Goal: Information Seeking & Learning: Learn about a topic

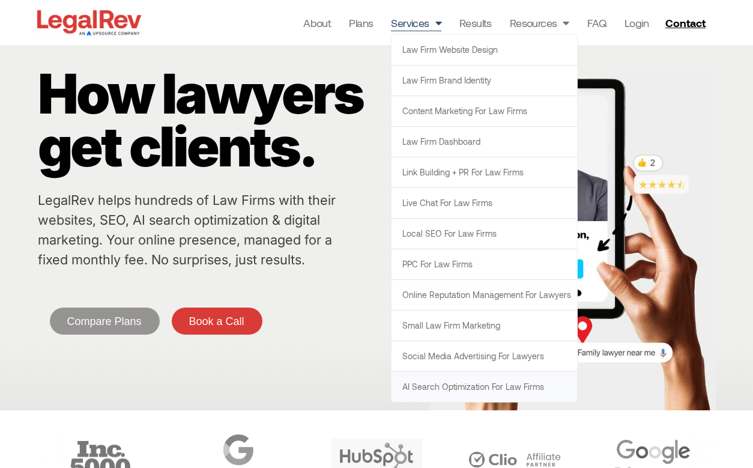
click at [470, 390] on link "AI Search Optimization for Law Firms" at bounding box center [485, 387] width 186 height 30
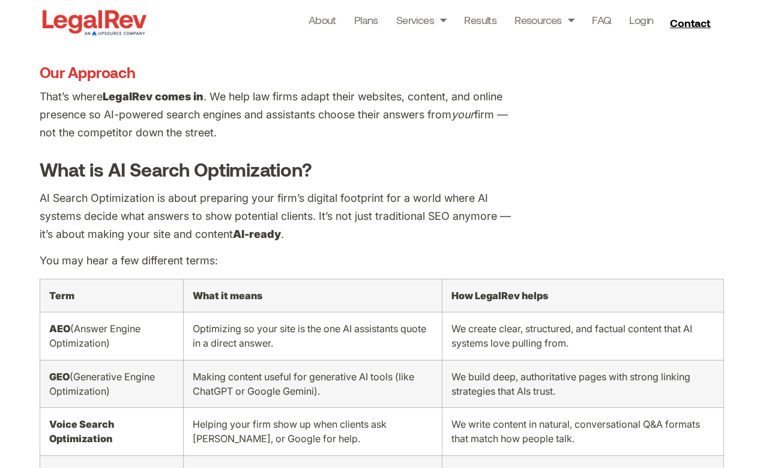
scroll to position [795, 0]
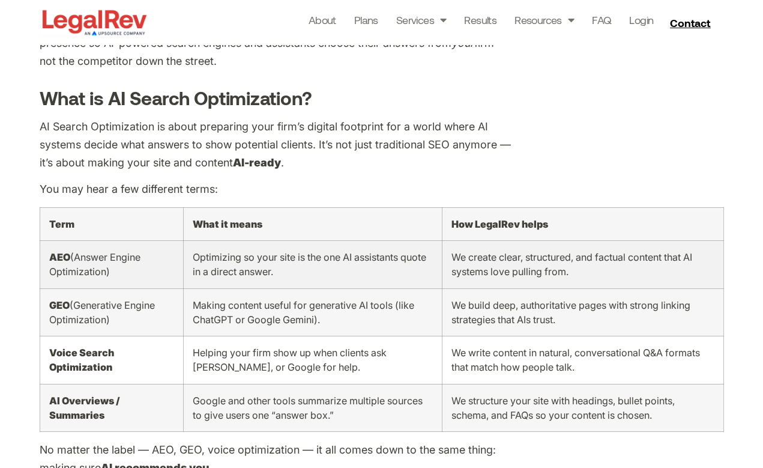
click at [323, 247] on td "Optimizing so your site is the one AI assistants quote in a direct answer." at bounding box center [312, 264] width 259 height 48
click at [535, 251] on span "We create clear, structured, and factual content that AI systems love pulling f…" at bounding box center [572, 264] width 241 height 26
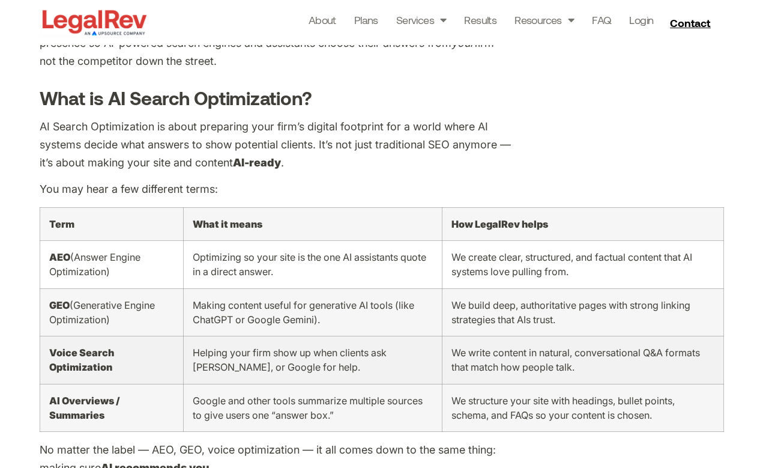
click at [292, 356] on td "Helping your firm show up when clients ask Siri, Alexa, or Google for help." at bounding box center [312, 360] width 259 height 48
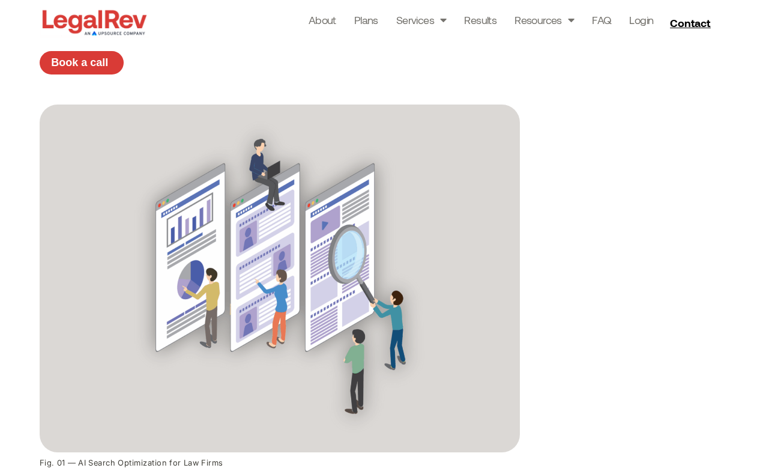
scroll to position [0, 0]
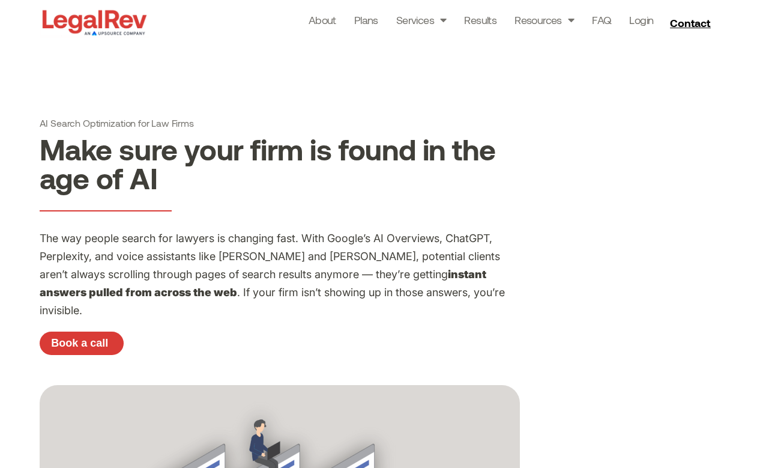
click at [117, 23] on img at bounding box center [95, 22] width 110 height 31
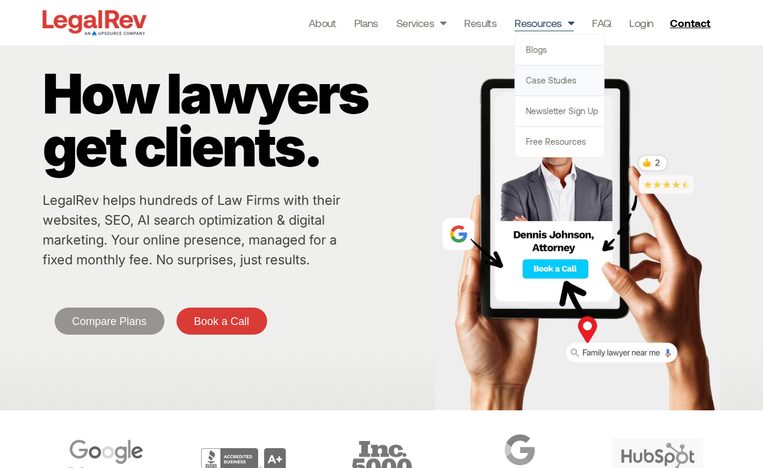
click at [559, 82] on link "Case Studies" at bounding box center [559, 80] width 89 height 30
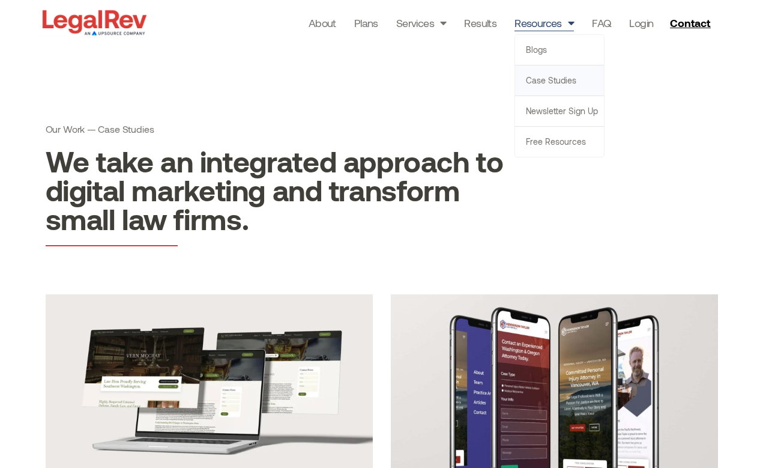
click at [553, 75] on link "Case Studies" at bounding box center [559, 80] width 89 height 30
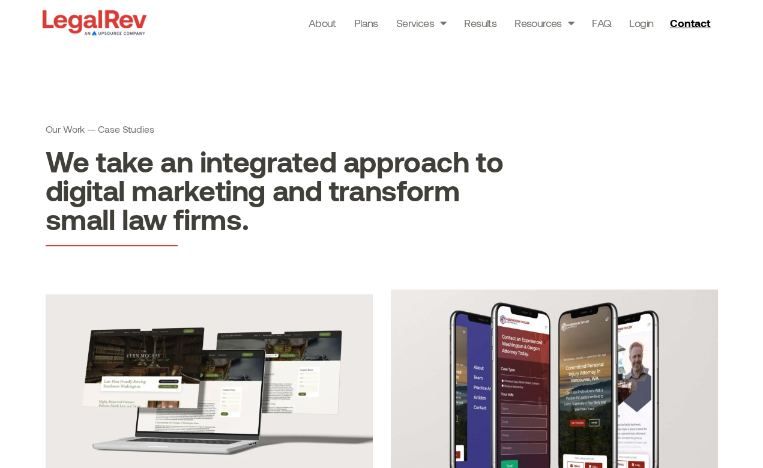
click at [577, 340] on img at bounding box center [554, 391] width 327 height 205
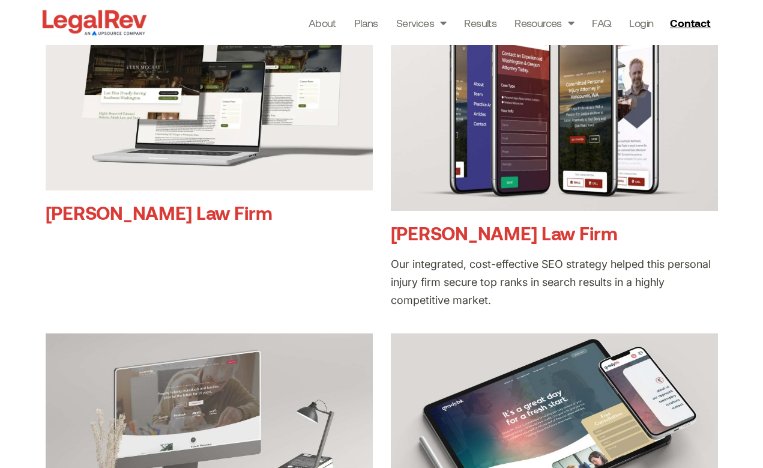
scroll to position [307, 0]
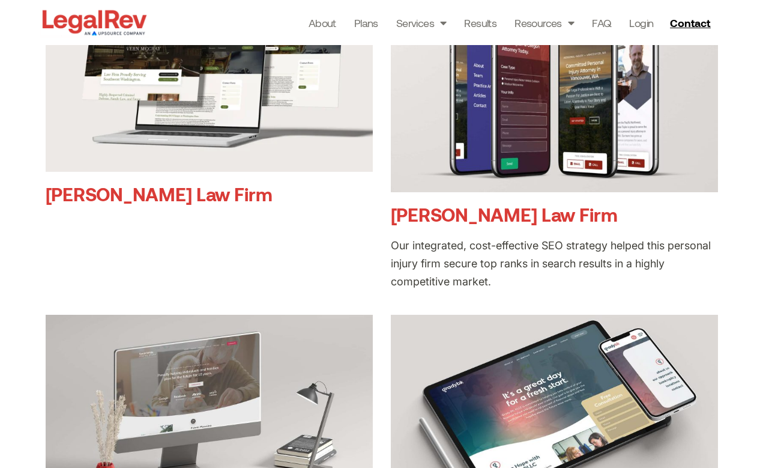
click at [228, 252] on article "Vern McCray Law Firm" at bounding box center [209, 138] width 327 height 303
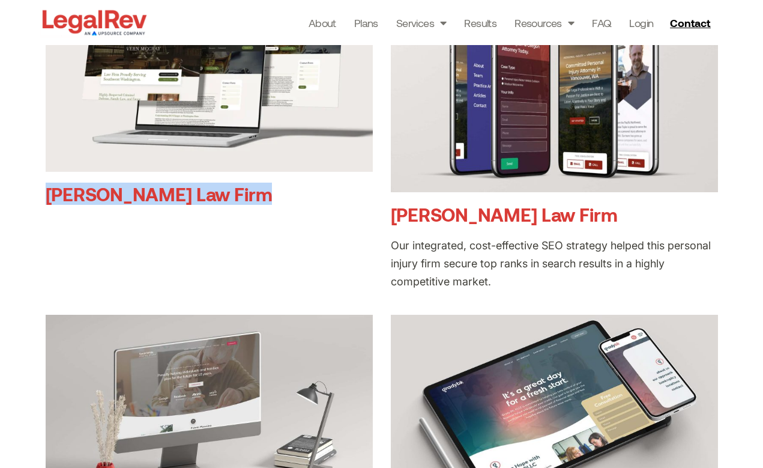
click at [228, 252] on article "Vern McCray Law Firm" at bounding box center [209, 138] width 327 height 303
click at [207, 243] on article "Vern McCray Law Firm" at bounding box center [209, 138] width 327 height 303
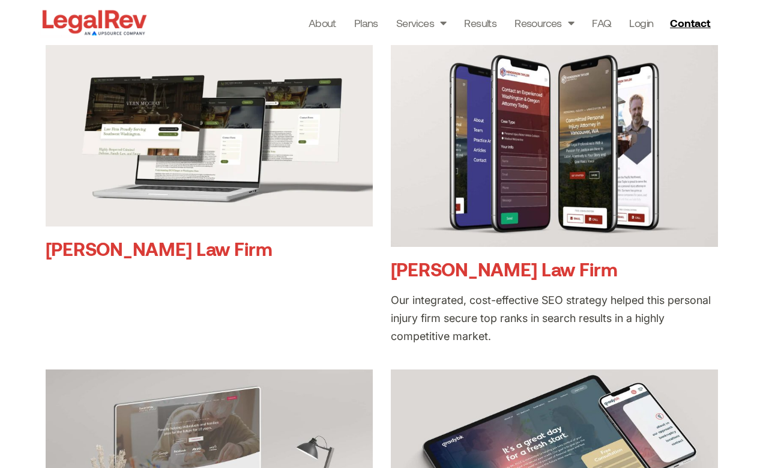
scroll to position [248, 0]
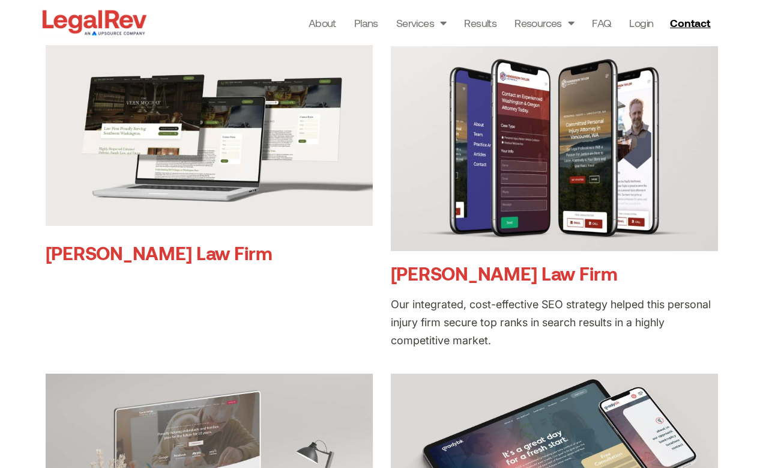
click at [172, 129] on img at bounding box center [209, 133] width 327 height 184
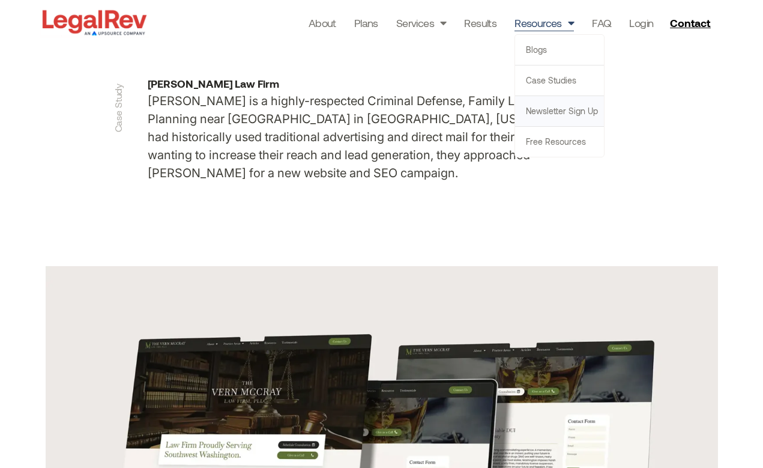
click at [566, 115] on link "Newsletter sign up" at bounding box center [559, 111] width 89 height 30
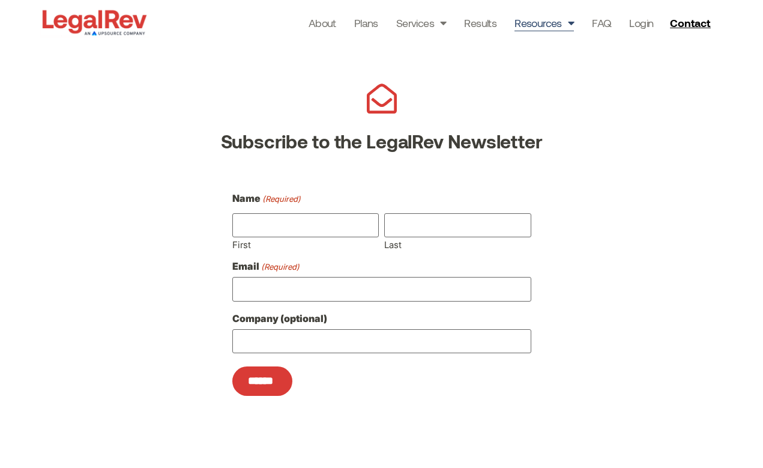
click at [574, 23] on span "Menu" at bounding box center [568, 22] width 12 height 23
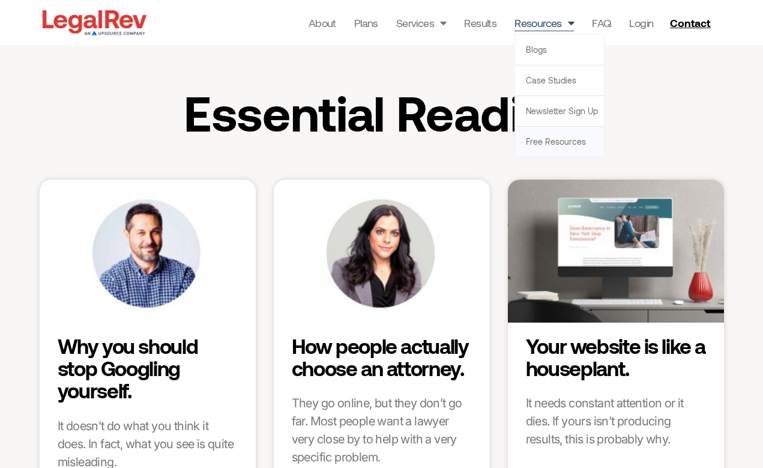
click at [550, 147] on link "Free Resources" at bounding box center [559, 142] width 89 height 30
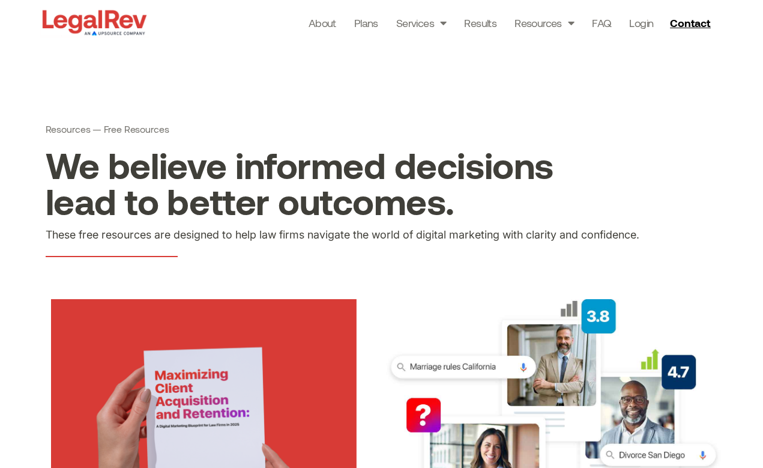
click at [65, 13] on img at bounding box center [95, 22] width 110 height 31
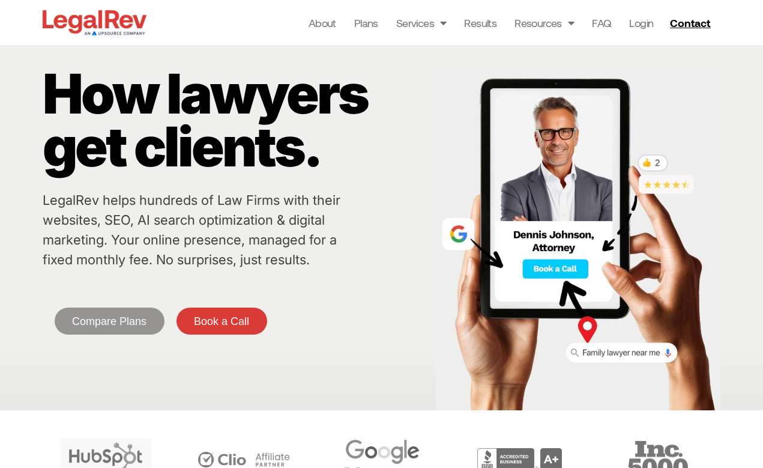
click at [90, 17] on img at bounding box center [95, 22] width 110 height 31
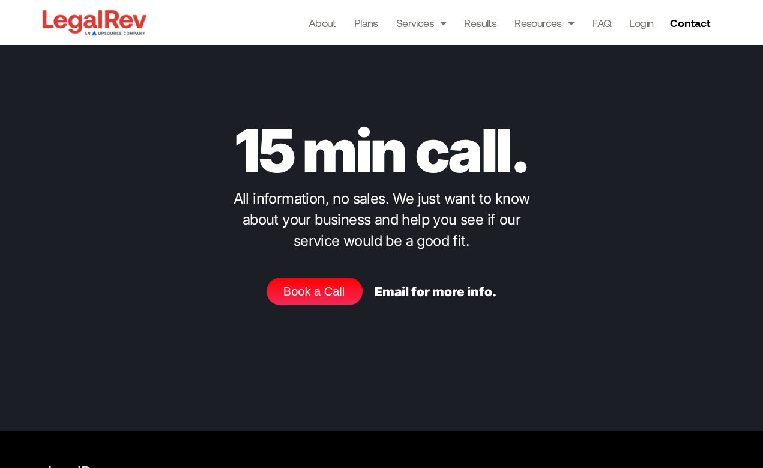
scroll to position [4584, 0]
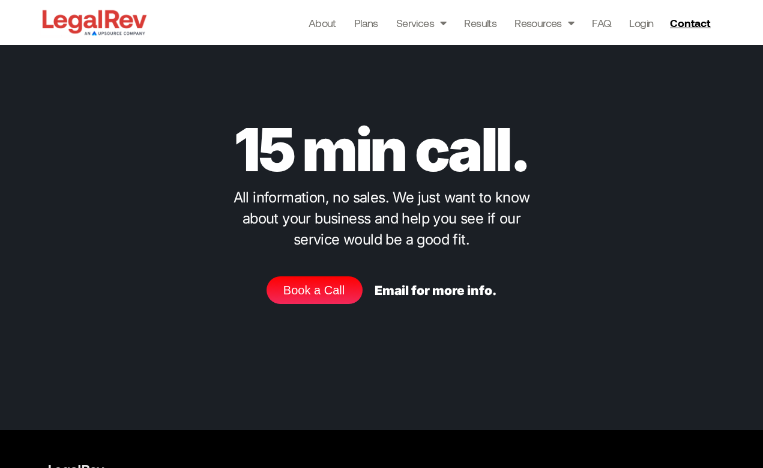
click at [444, 292] on link "Email for more info." at bounding box center [436, 290] width 122 height 15
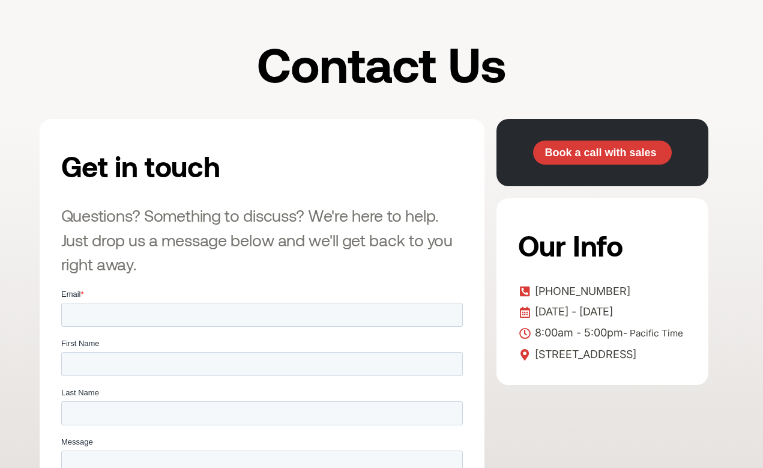
scroll to position [136, 0]
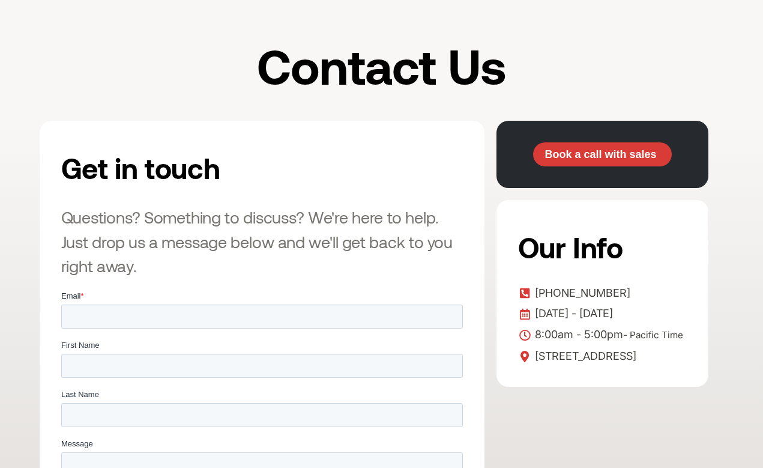
click at [87, 24] on div "Contact Us" at bounding box center [382, 59] width 685 height 123
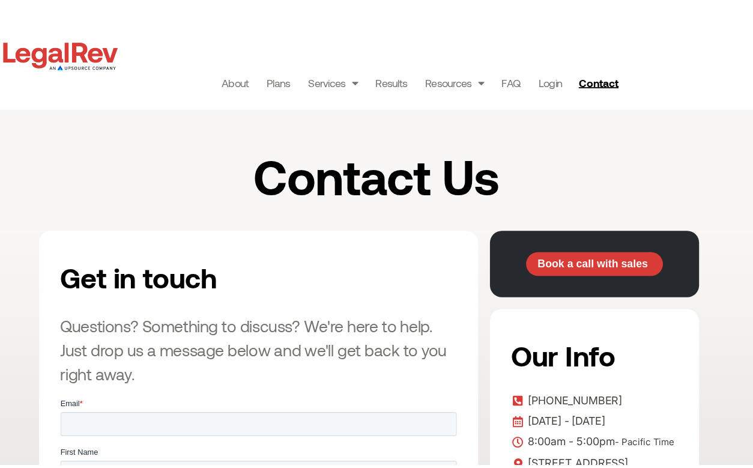
scroll to position [0, 0]
